Goal: Communication & Community: Answer question/provide support

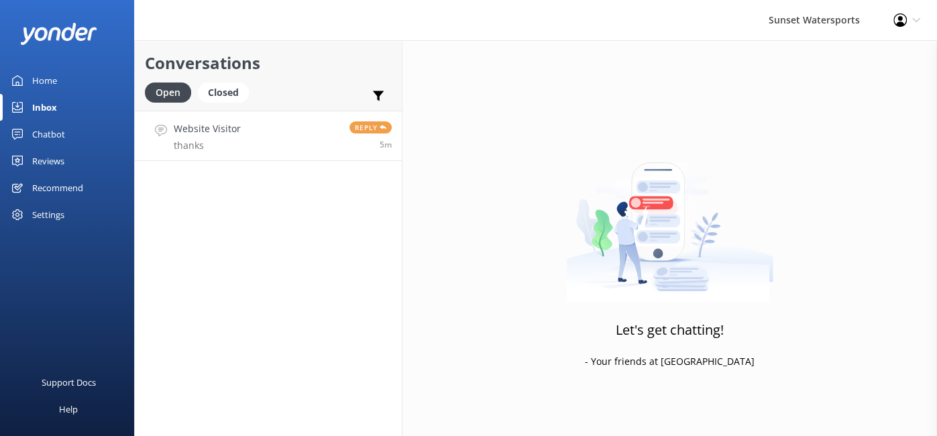
click at [193, 133] on h4 "Website Visitor" at bounding box center [207, 128] width 67 height 15
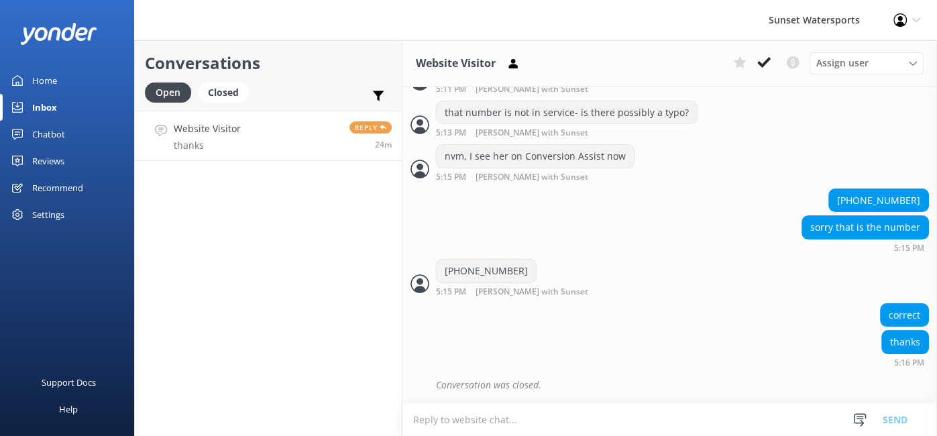
scroll to position [24311, 0]
click at [38, 105] on div "Inbox" at bounding box center [44, 107] width 25 height 27
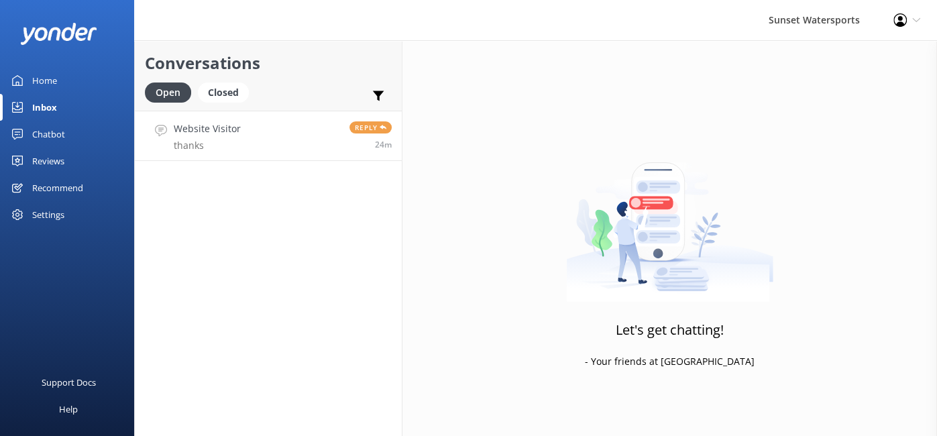
click at [217, 140] on p "thanks" at bounding box center [207, 146] width 67 height 12
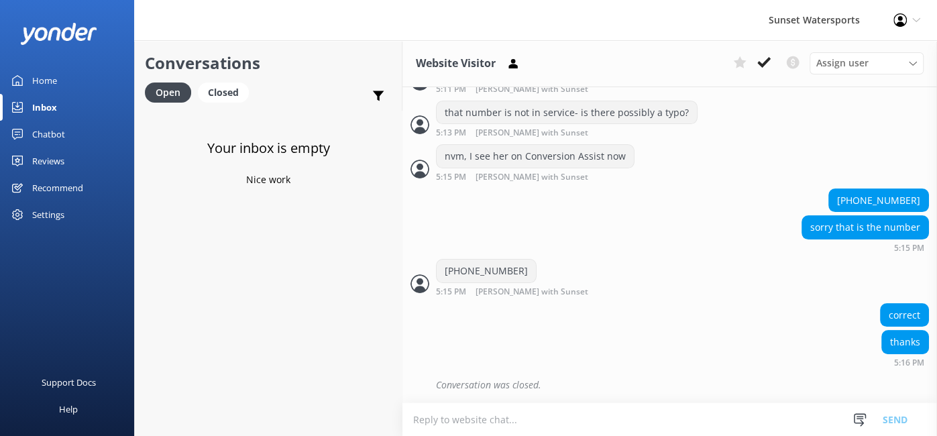
scroll to position [24311, 0]
